Goal: Transaction & Acquisition: Purchase product/service

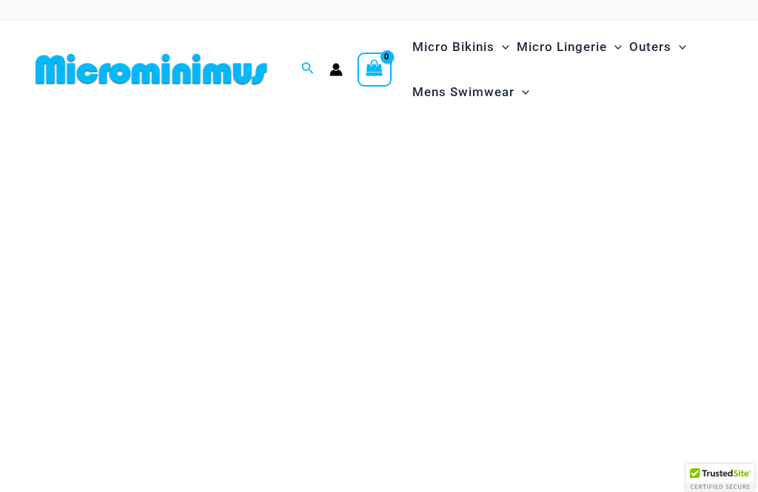
click at [312, 60] on span "Search icon link" at bounding box center [307, 69] width 13 height 18
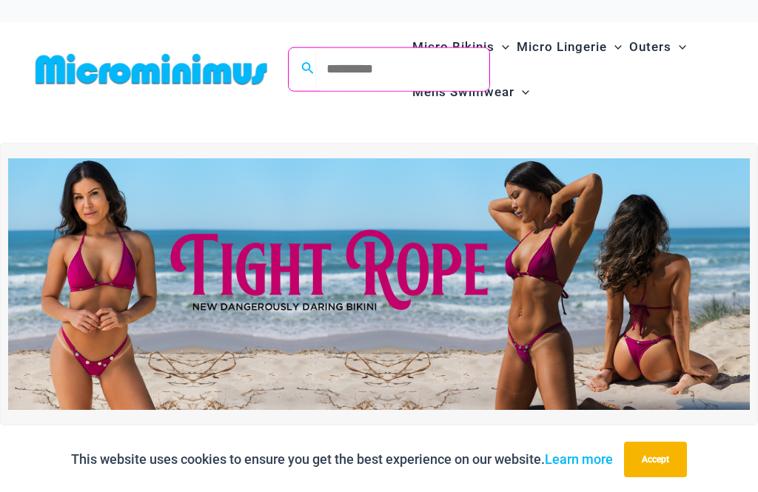
click at [363, 61] on input "Search for: Search" at bounding box center [402, 69] width 174 height 44
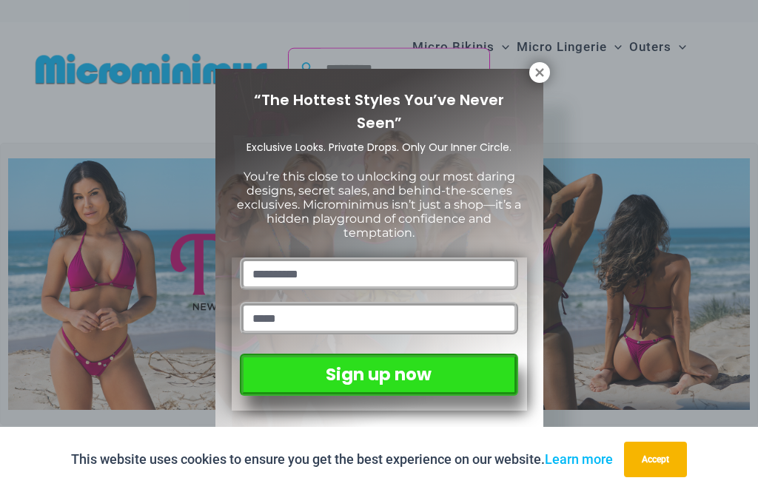
click at [545, 73] on icon at bounding box center [539, 72] width 13 height 13
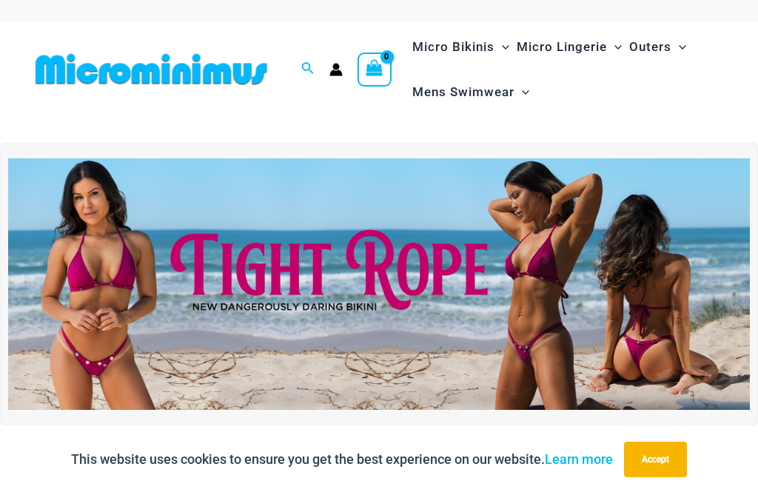
click at [309, 66] on icon "Search icon link" at bounding box center [307, 68] width 12 height 13
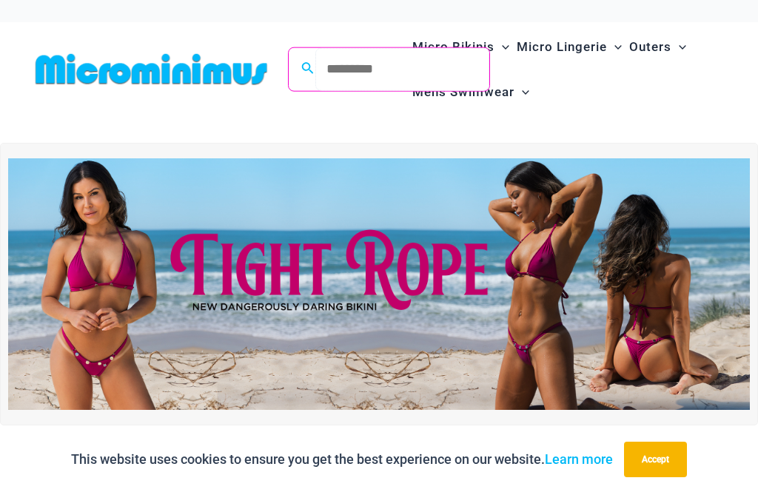
click at [366, 68] on input "Search for: Search" at bounding box center [402, 69] width 174 height 44
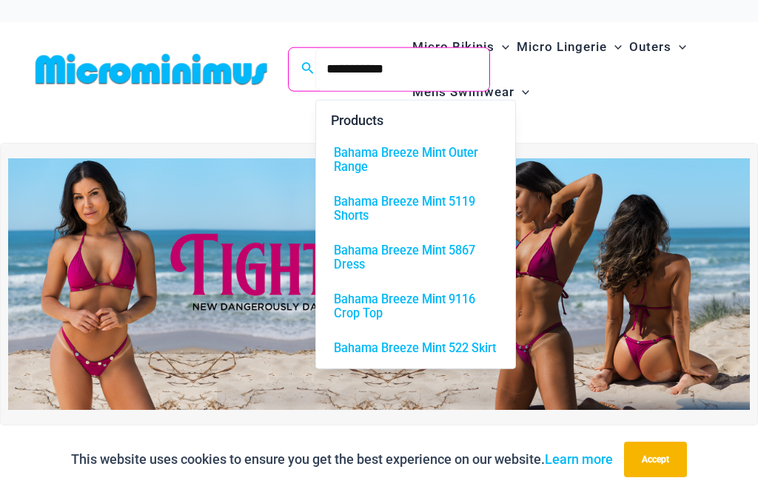
type input "**********"
click button "Search" at bounding box center [0, 0] width 0 height 0
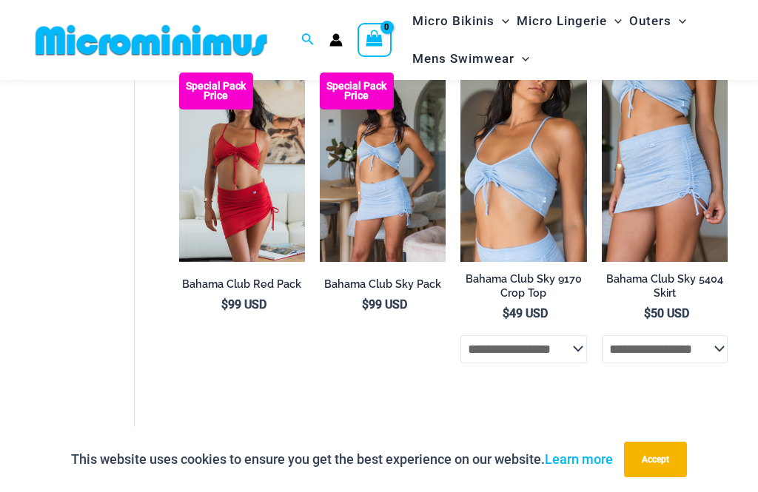
scroll to position [240, 0]
